Goal: Navigation & Orientation: Find specific page/section

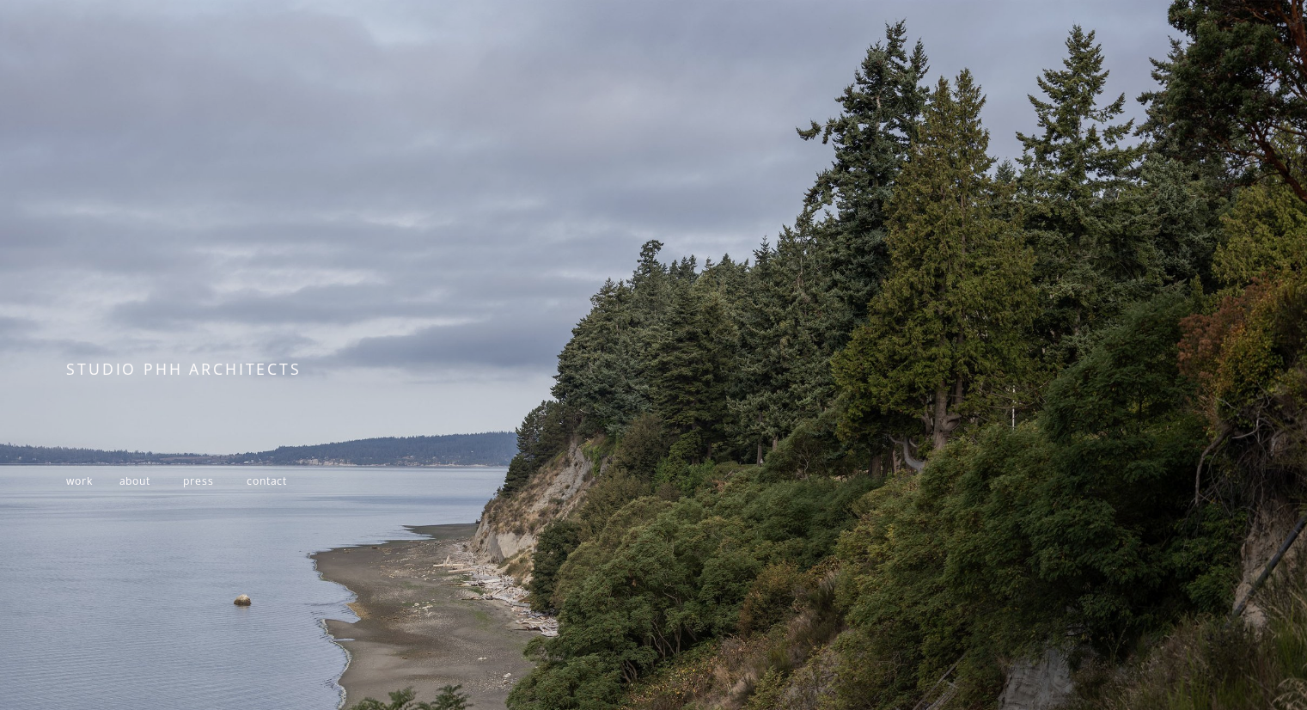
click at [76, 488] on span "work" at bounding box center [79, 480] width 26 height 15
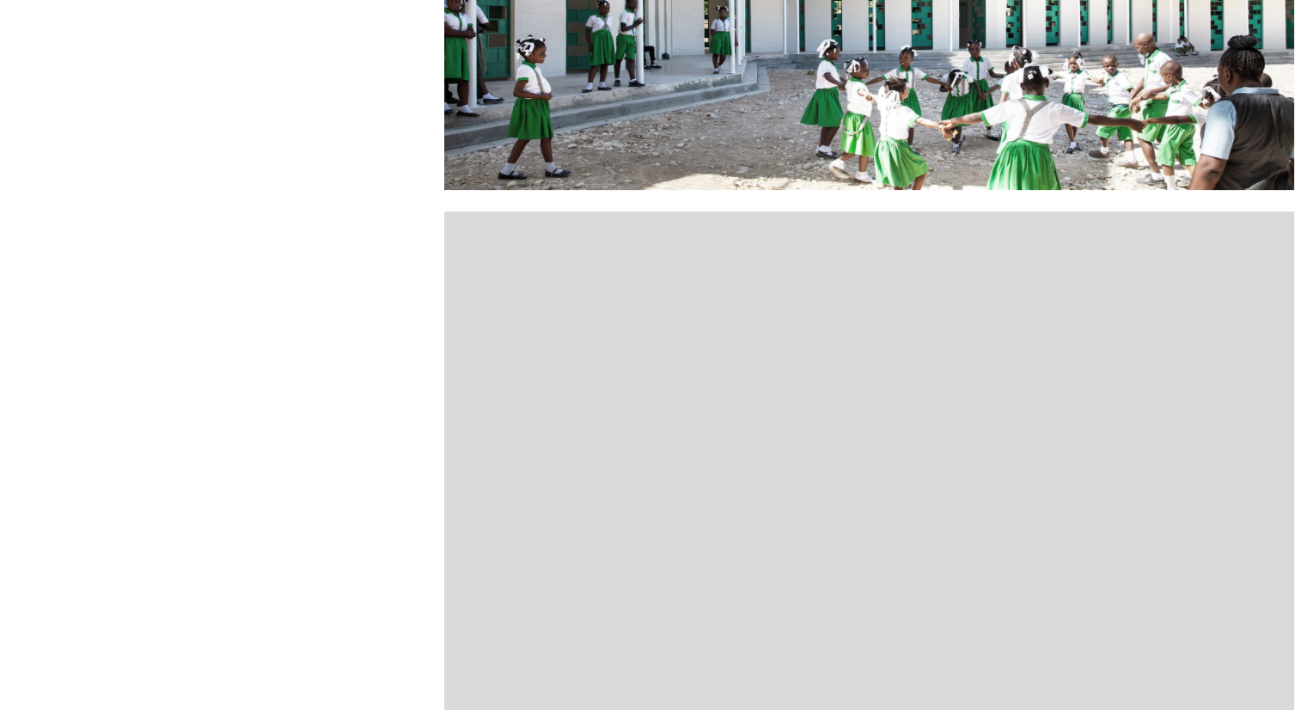
scroll to position [1185, 0]
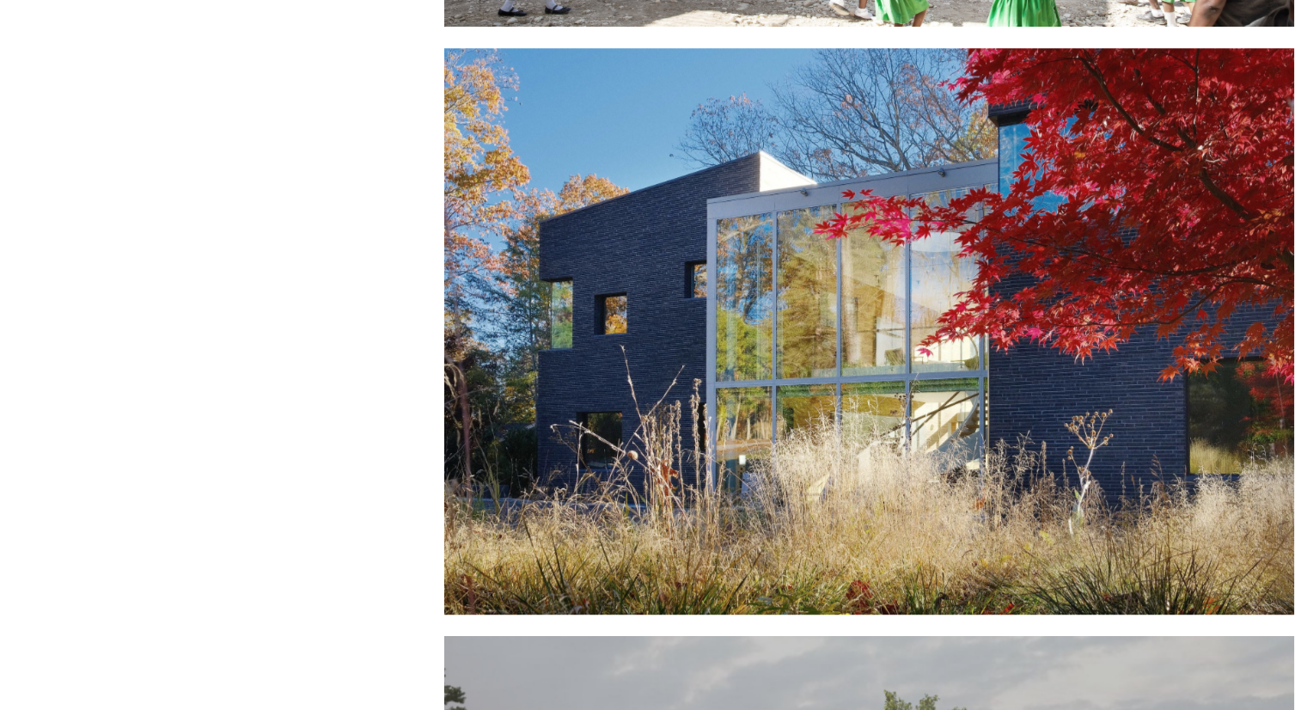
click at [767, 385] on div at bounding box center [869, 331] width 850 height 567
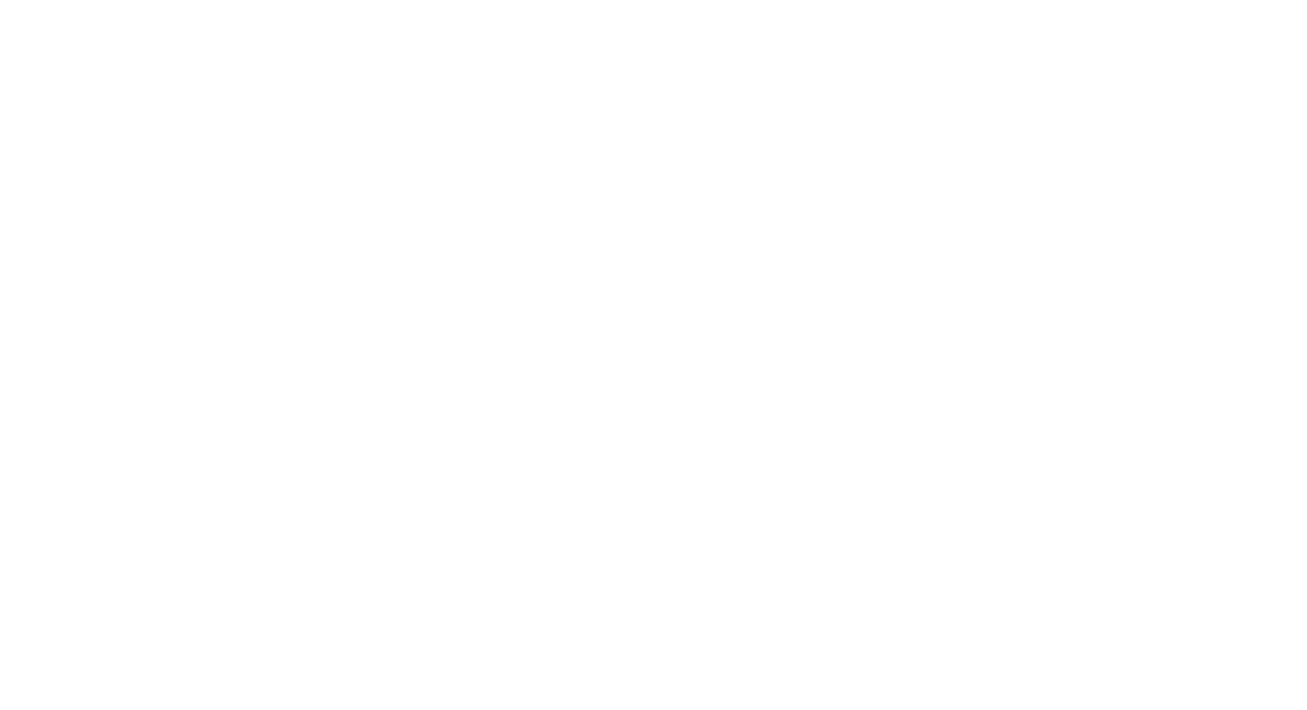
scroll to position [12541, 0]
